Goal: Information Seeking & Learning: Learn about a topic

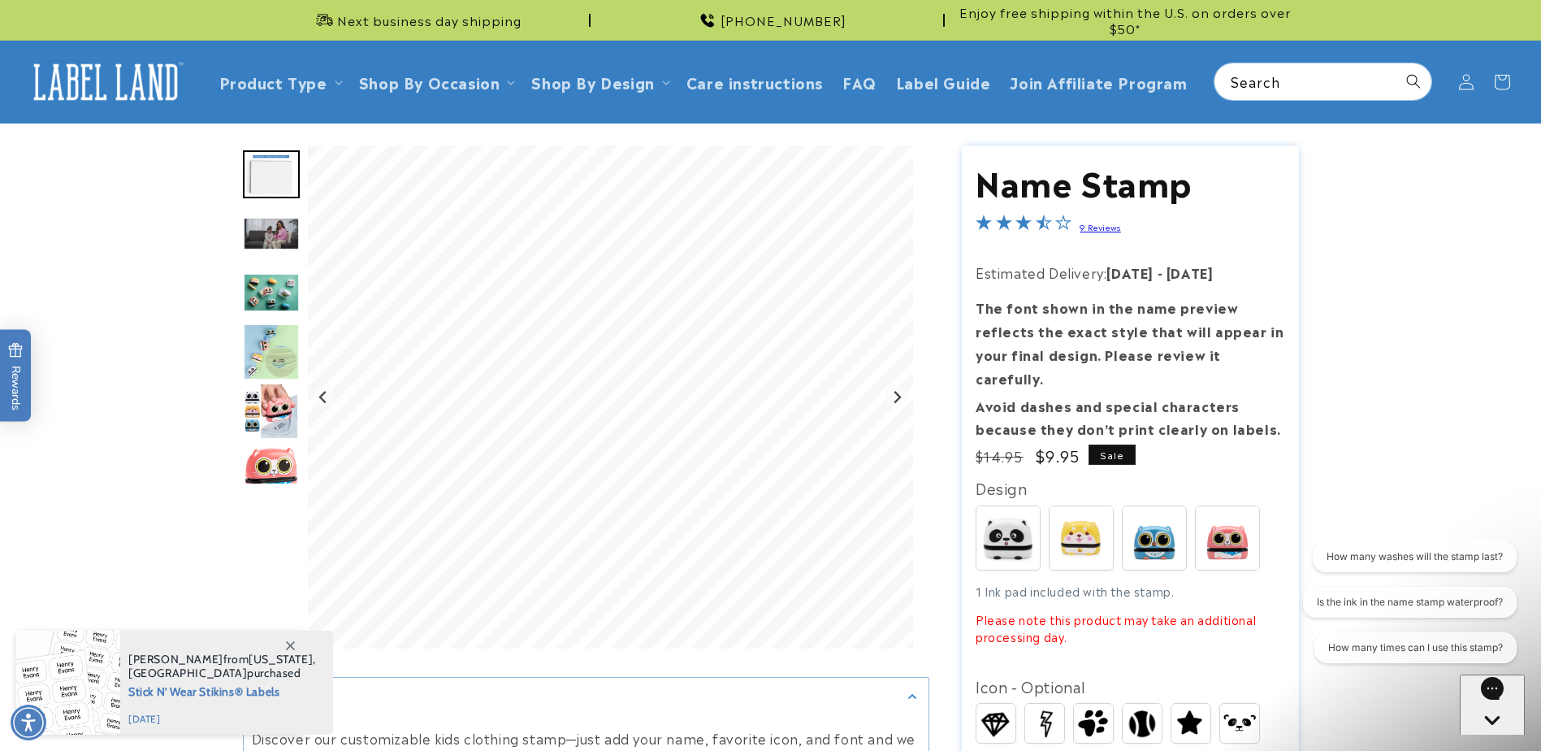
click at [280, 291] on img "Go to slide 4" at bounding box center [271, 292] width 57 height 39
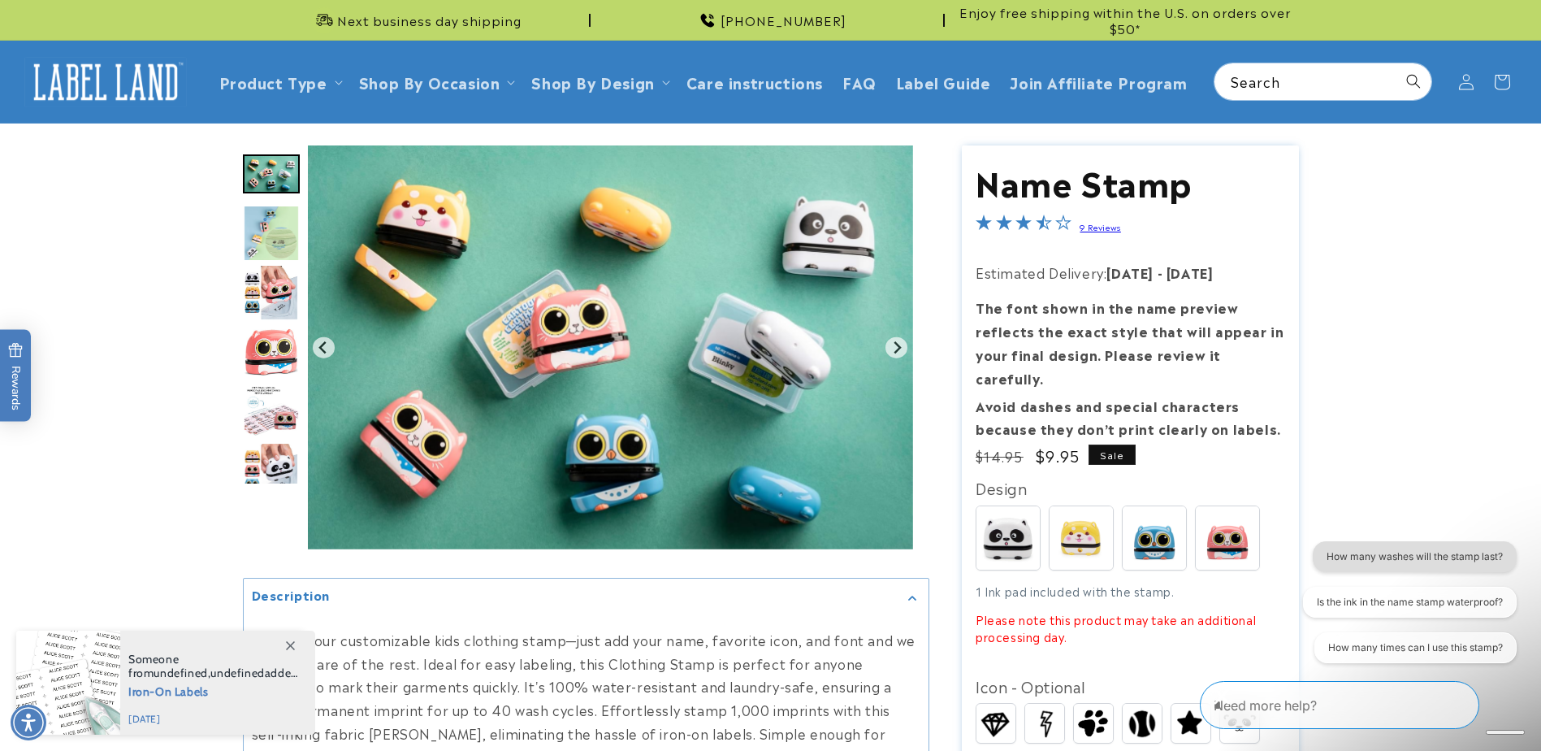
click at [1428, 549] on button "How many washes will the stamp last?" at bounding box center [1415, 556] width 204 height 31
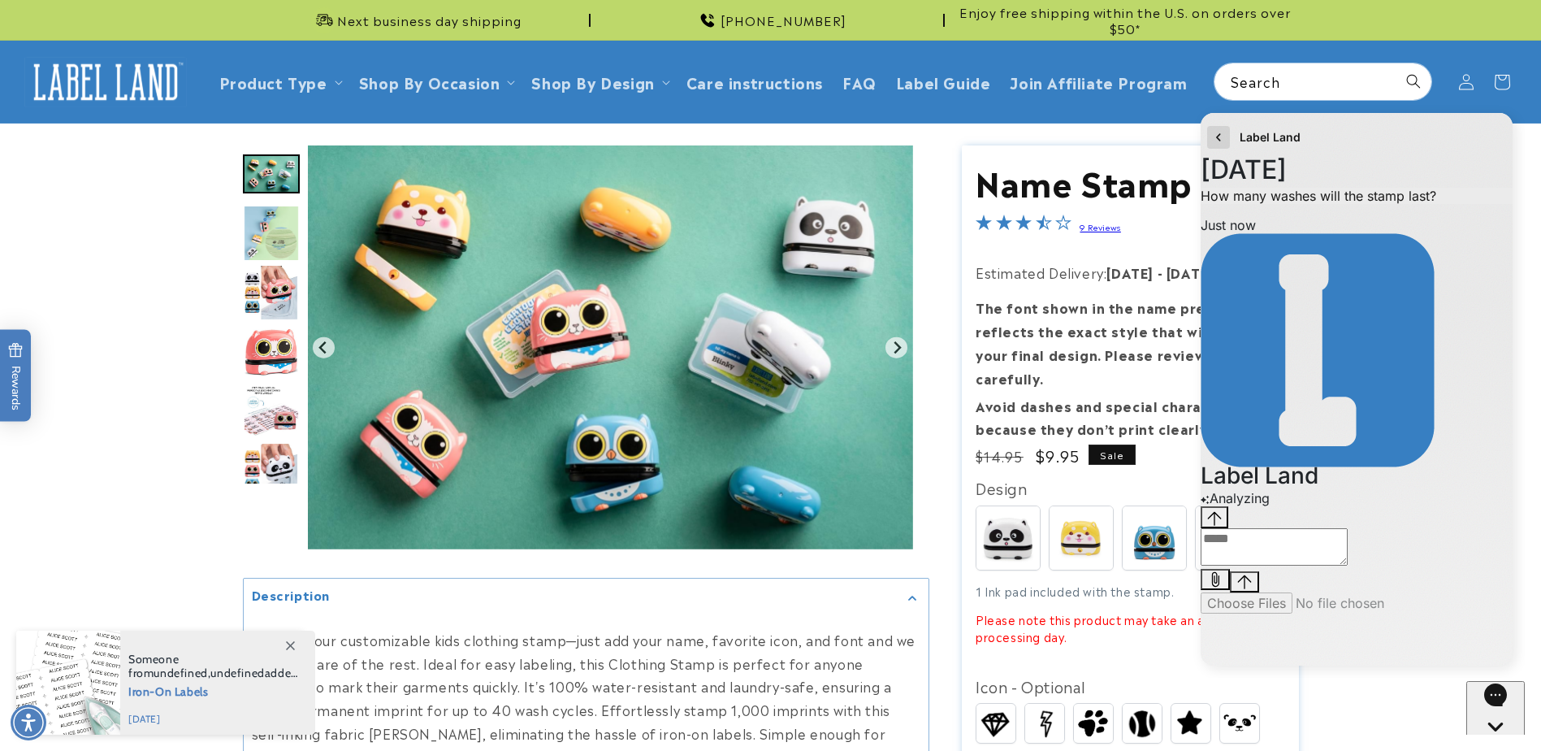
click at [1220, 134] on icon "go to home page" at bounding box center [1218, 136] width 4 height 7
